Goal: Task Accomplishment & Management: Complete application form

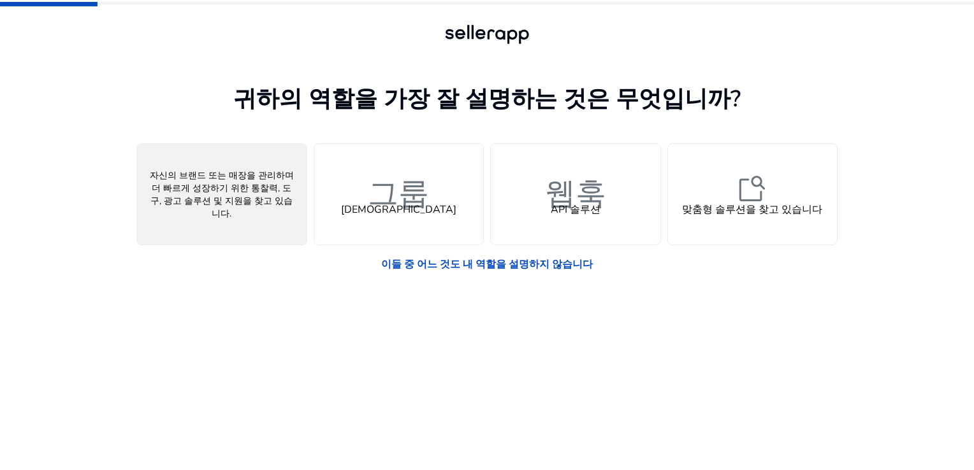
click at [215, 217] on div "사람 판매자" at bounding box center [221, 194] width 169 height 101
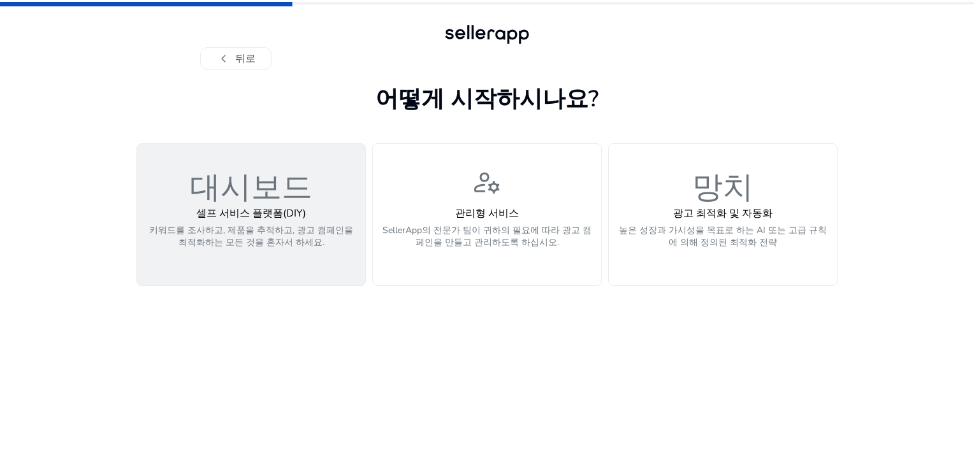
click at [316, 245] on p "키워드를 조사하고, 제품을 추적하고, 광고 캠페인을 최적화하는 모든 것을 혼자서 하세요." at bounding box center [251, 243] width 213 height 38
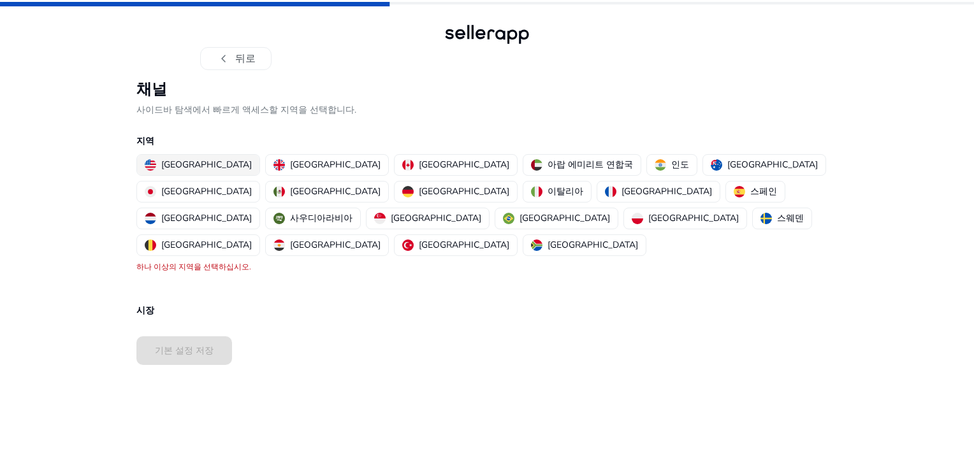
click at [162, 162] on p "[GEOGRAPHIC_DATA]" at bounding box center [206, 164] width 90 height 13
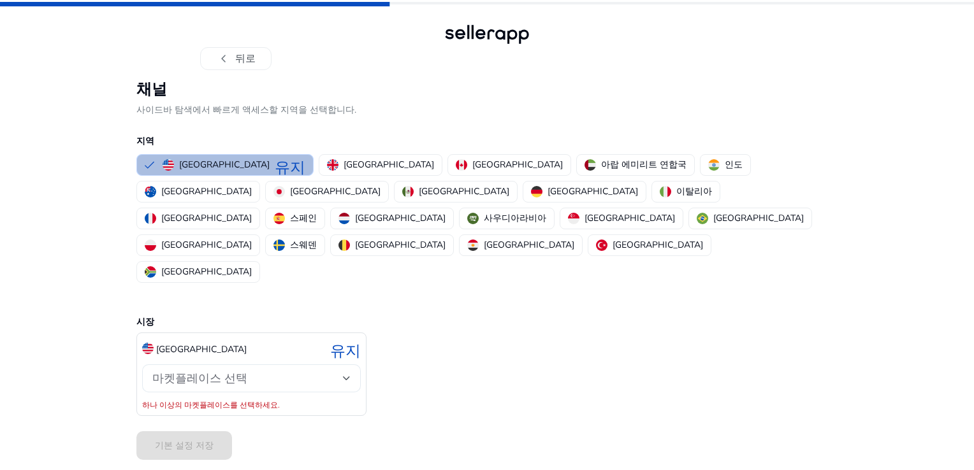
click at [219, 371] on span "마켓플레이스 선택" at bounding box center [199, 378] width 95 height 15
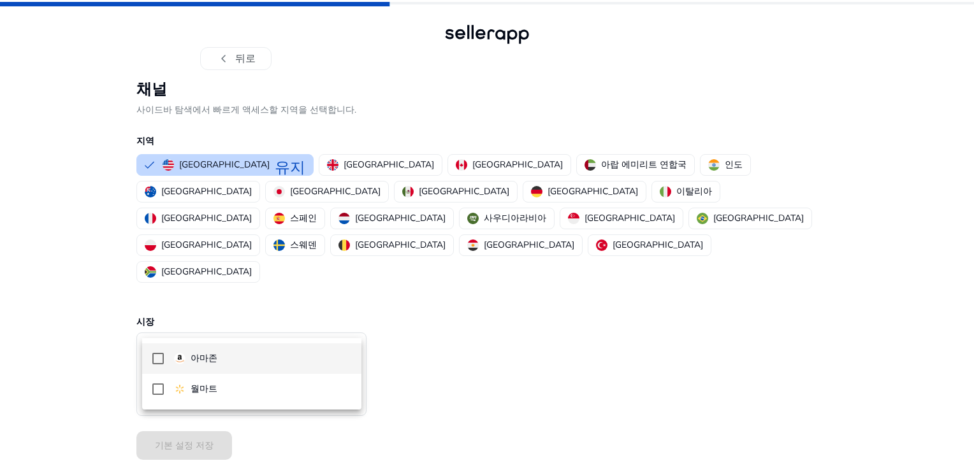
click at [217, 358] on span "아마존" at bounding box center [262, 359] width 177 height 14
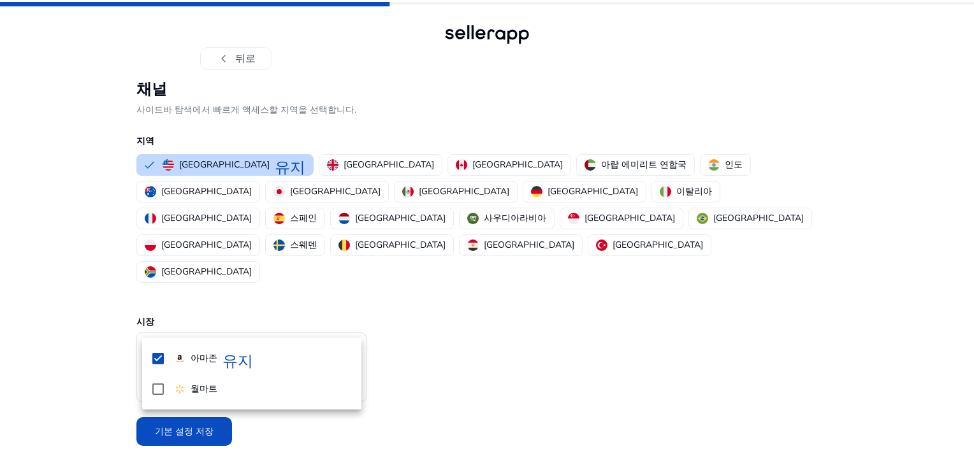
click at [506, 367] on div at bounding box center [487, 235] width 974 height 470
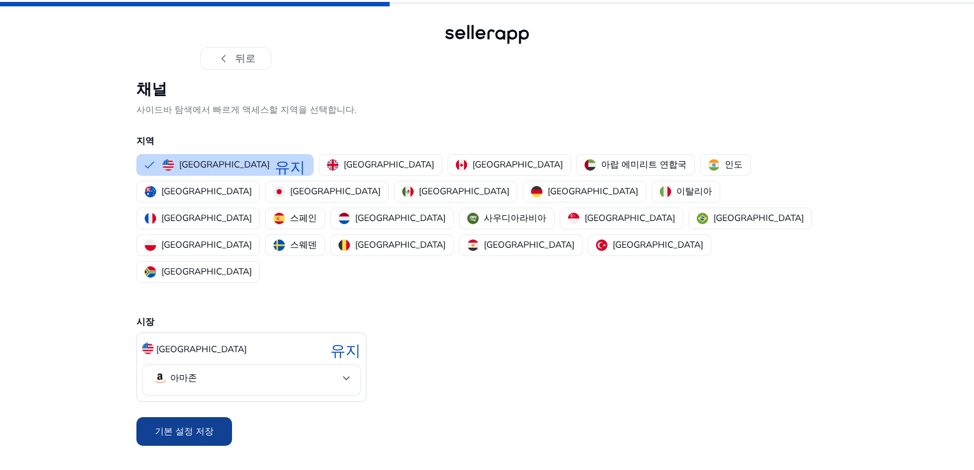
click at [190, 425] on font "기본 설정 저장" at bounding box center [184, 431] width 59 height 13
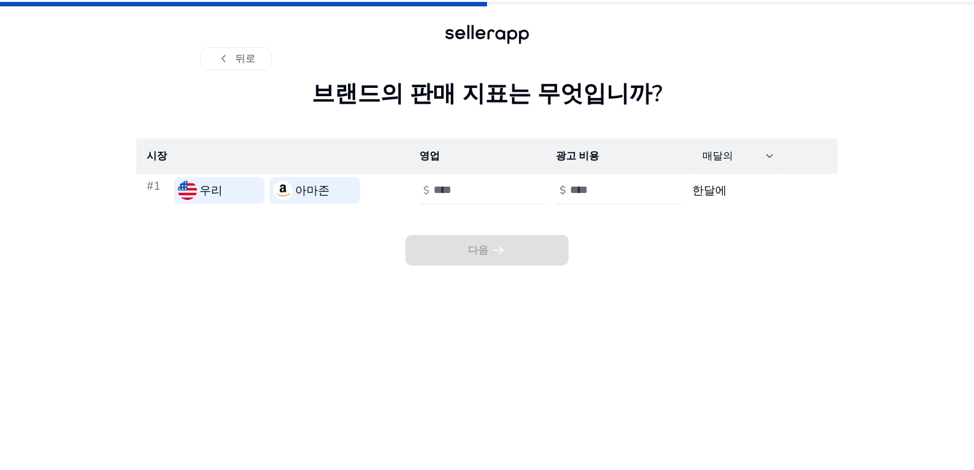
click at [457, 191] on input "number" at bounding box center [476, 190] width 86 height 14
click at [767, 152] on div at bounding box center [770, 155] width 8 height 15
click at [656, 243] on div at bounding box center [487, 235] width 974 height 470
click at [217, 60] on span "chevron_left" at bounding box center [223, 58] width 15 height 15
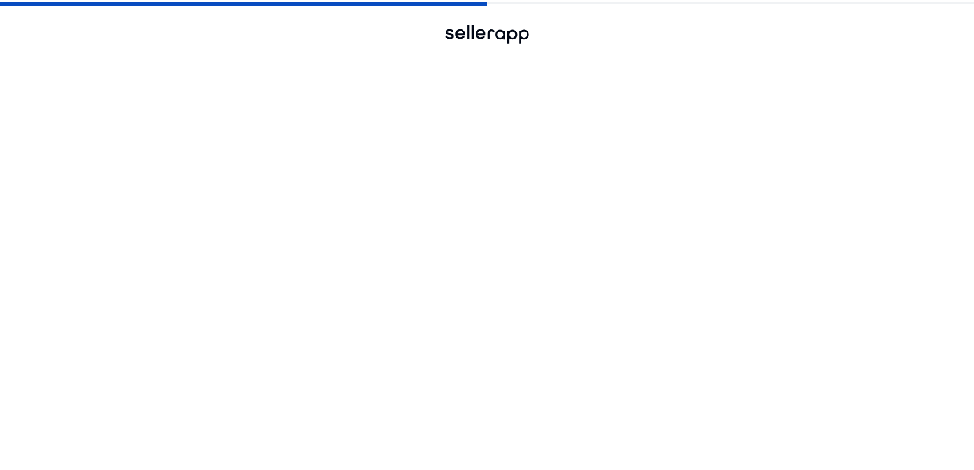
click at [219, 59] on span "chevron_left" at bounding box center [223, 58] width 15 height 15
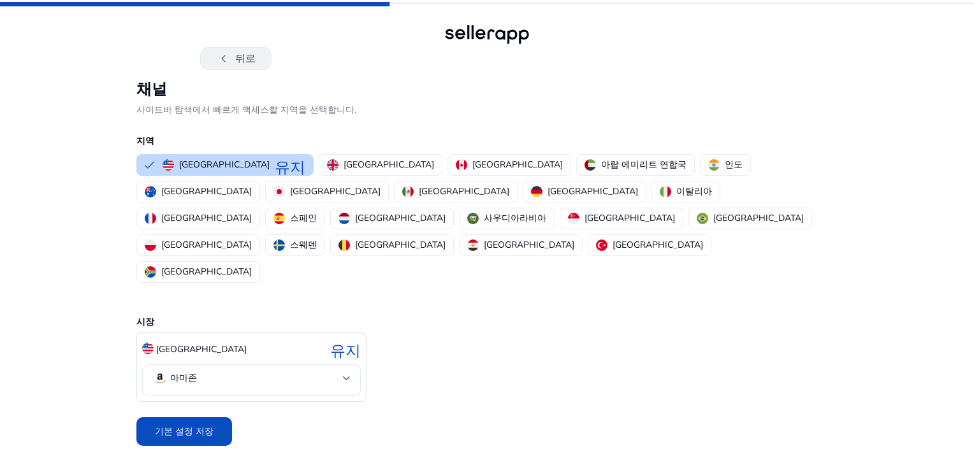
drag, startPoint x: 196, startPoint y: 46, endPoint x: 223, endPoint y: 55, distance: 28.2
click at [201, 50] on div "chevron_left 뒤로" at bounding box center [487, 35] width 974 height 70
click at [223, 55] on span "chevron_left" at bounding box center [223, 58] width 15 height 15
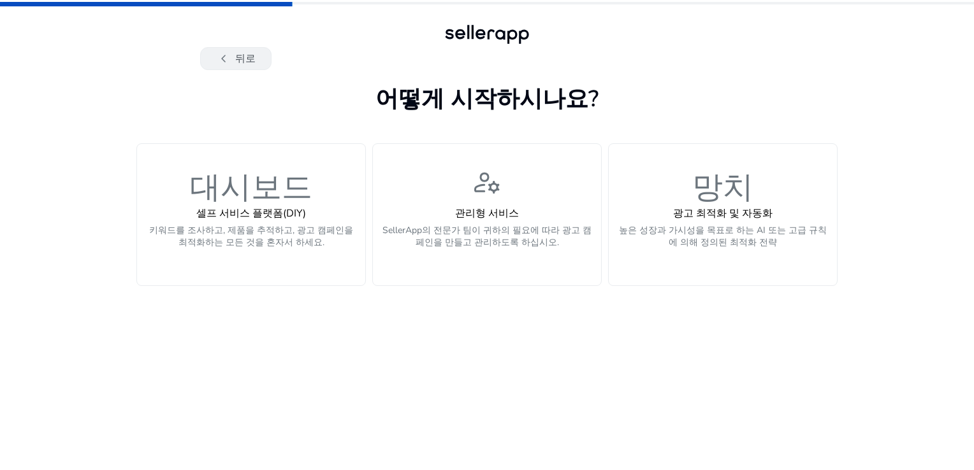
click at [219, 54] on span "chevron_left" at bounding box center [223, 58] width 15 height 15
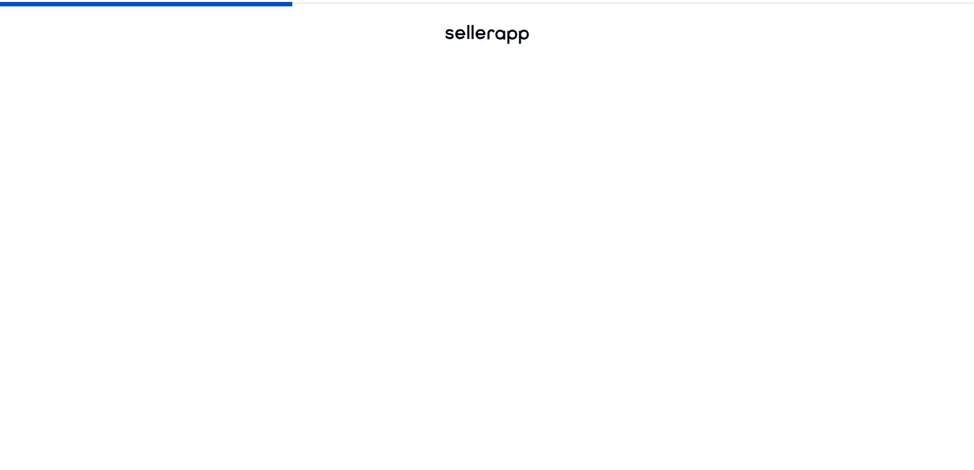
click at [507, 45] on div at bounding box center [487, 34] width 92 height 25
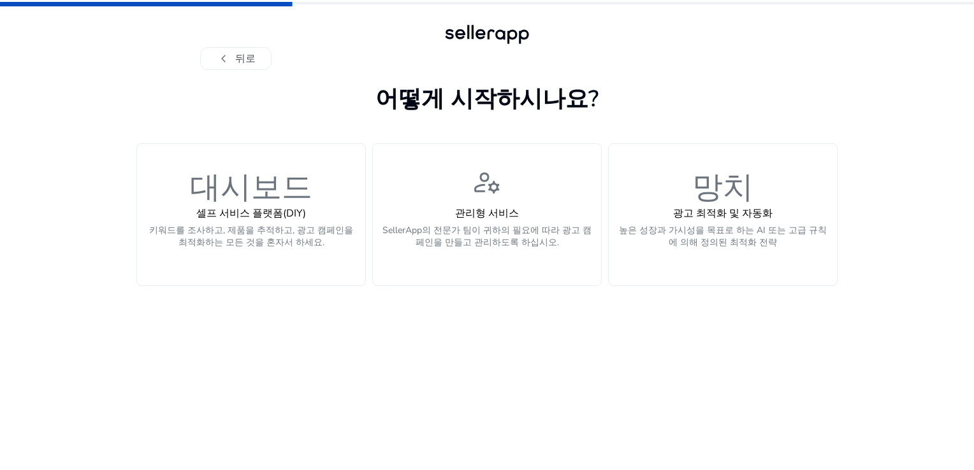
click at [494, 32] on div at bounding box center [487, 34] width 92 height 25
